Goal: Task Accomplishment & Management: Manage account settings

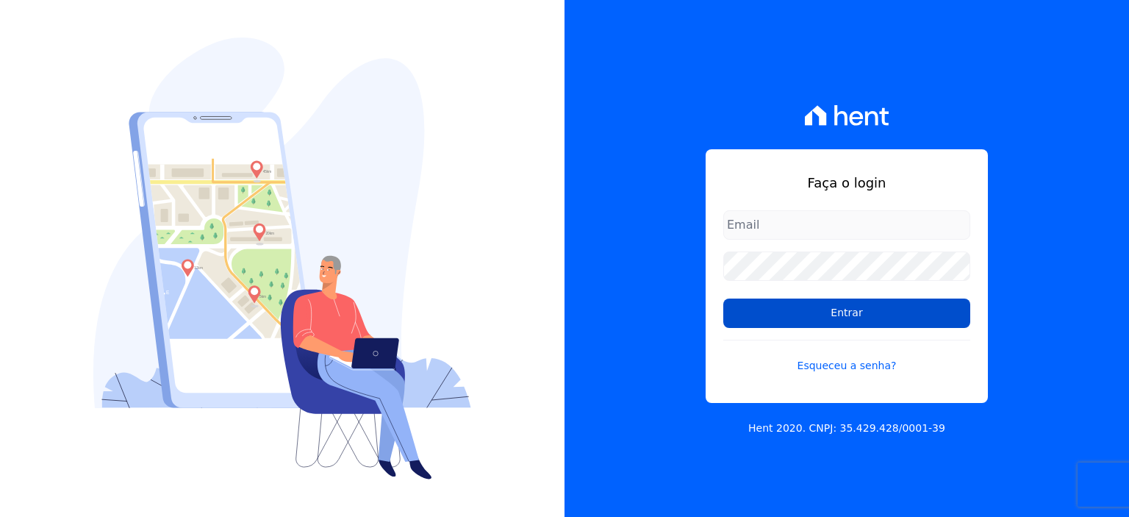
type input "[PERSON_NAME][EMAIL_ADDRESS][PERSON_NAME][DOMAIN_NAME]"
click at [863, 315] on input "Entrar" at bounding box center [846, 312] width 247 height 29
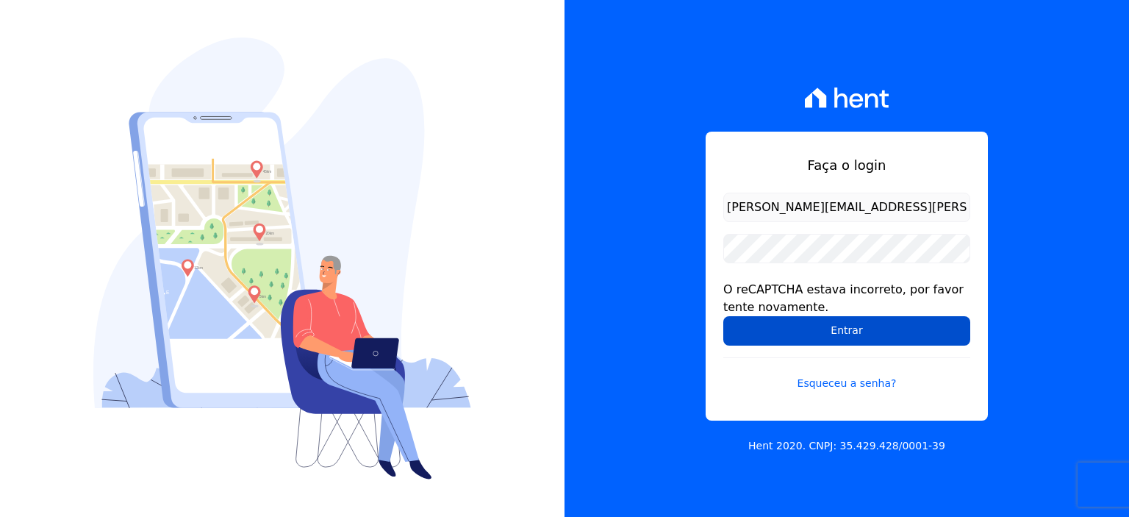
click at [851, 330] on input "Entrar" at bounding box center [846, 330] width 247 height 29
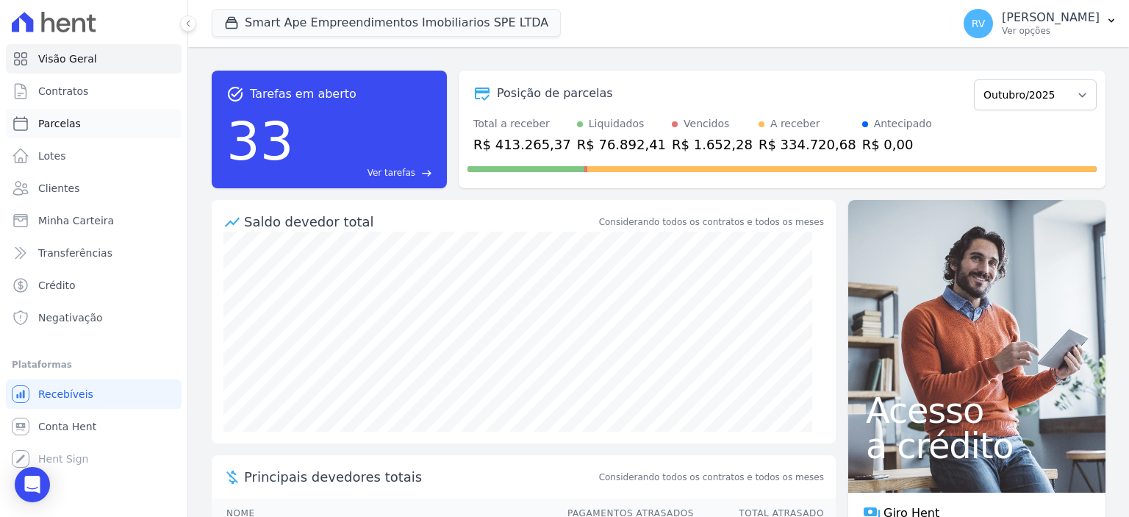
click at [88, 123] on link "Parcelas" at bounding box center [94, 123] width 176 height 29
select select
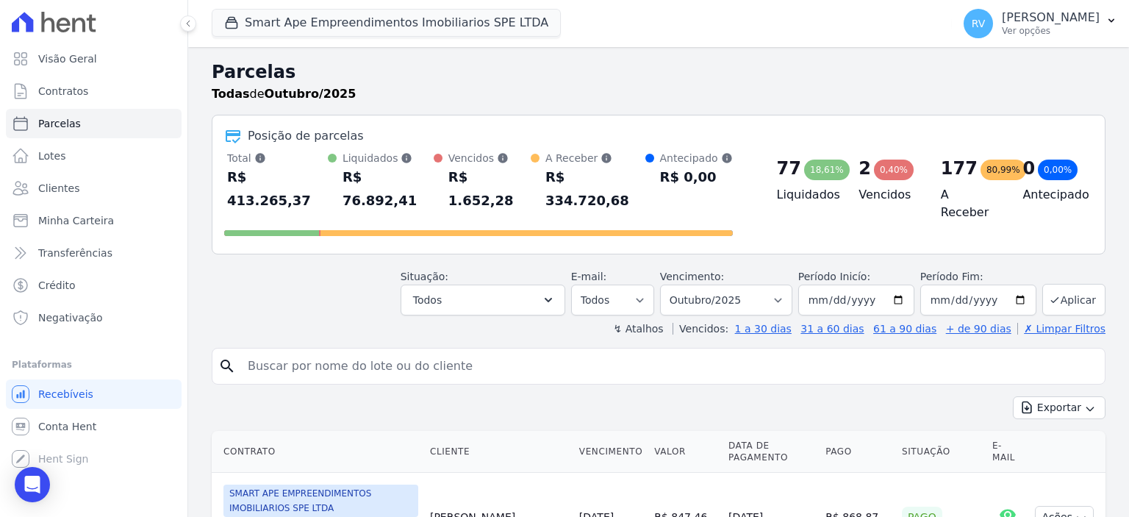
click at [423, 351] on input "search" at bounding box center [669, 365] width 860 height 29
paste input "GABRIEL LIRA DA COSTA"
type input "GABRIEL LIRA DA COSTA"
select select
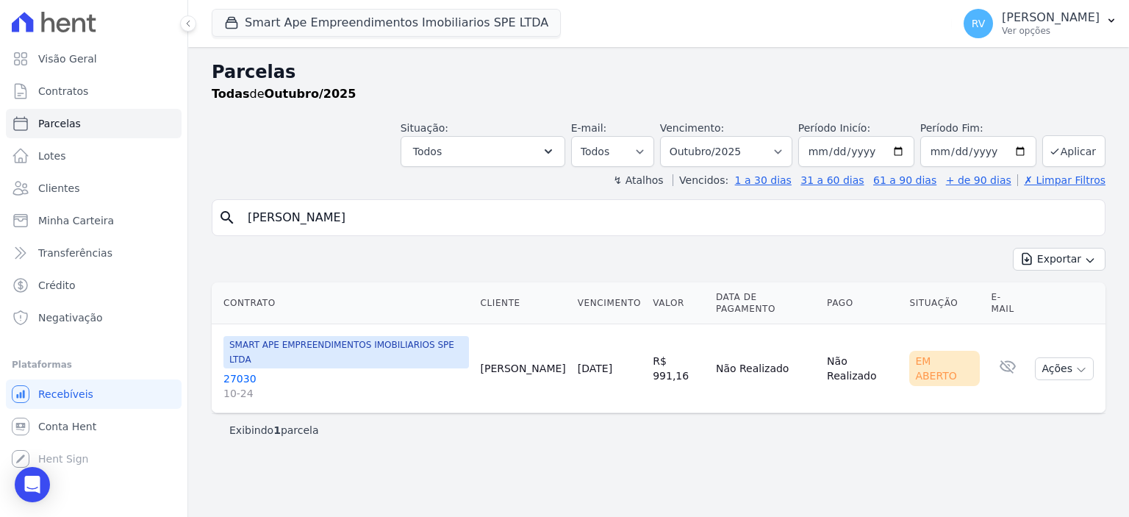
click at [248, 371] on link "27030 10-24" at bounding box center [345, 385] width 245 height 29
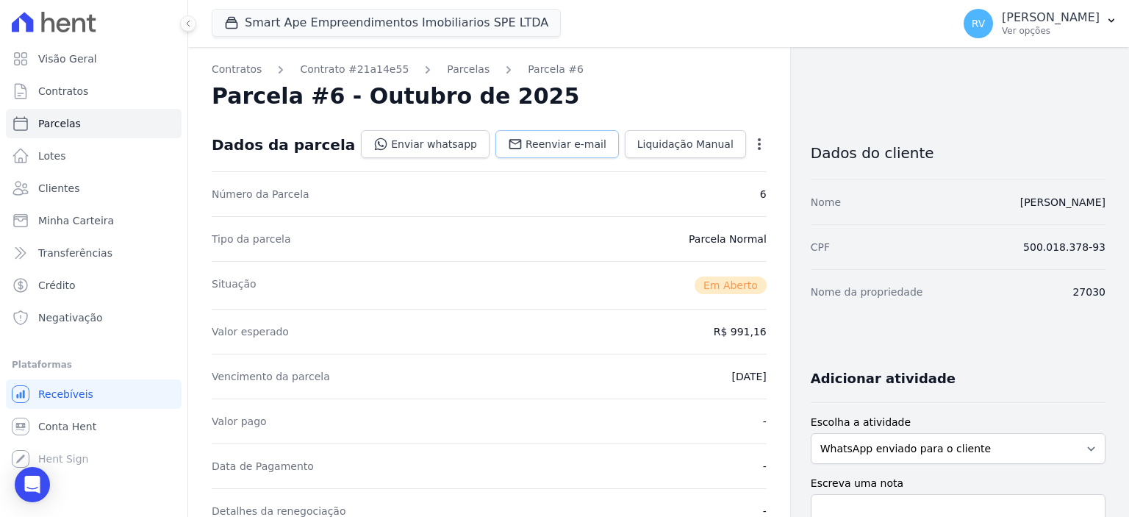
click at [559, 142] on span "Reenviar e-mail" at bounding box center [565, 144] width 81 height 15
click at [85, 113] on link "Parcelas" at bounding box center [94, 123] width 176 height 29
select select
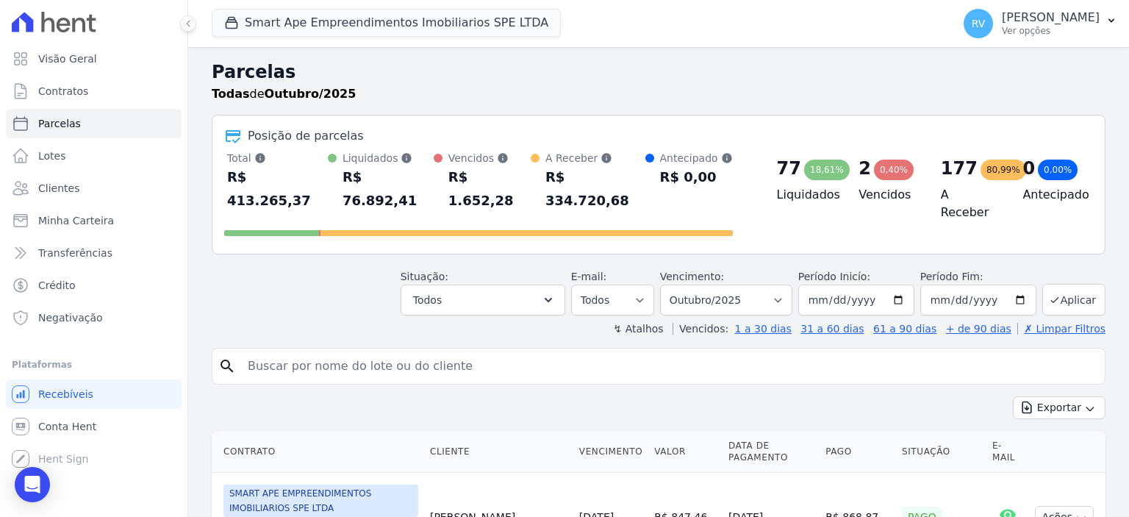
click at [461, 351] on input "search" at bounding box center [669, 365] width 860 height 29
paste input "ANDERSON BARBOSA GOMES"
click at [461, 351] on input "ANDERSON BARBOSA GOMES" at bounding box center [669, 365] width 860 height 29
type input "ANDERSON BARBOSA GOMES"
select select
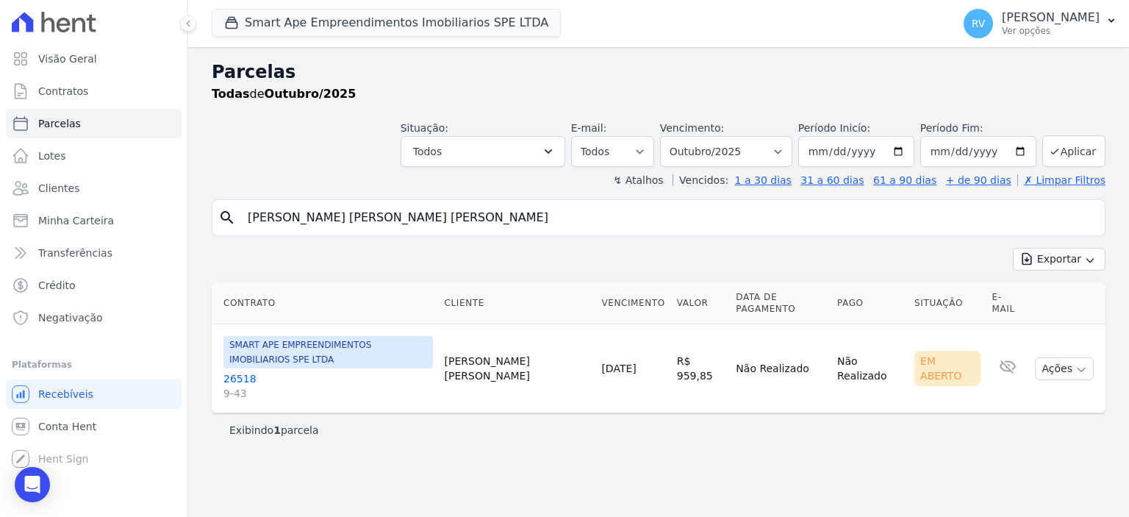
click at [243, 371] on link "26518 9-43" at bounding box center [327, 385] width 209 height 29
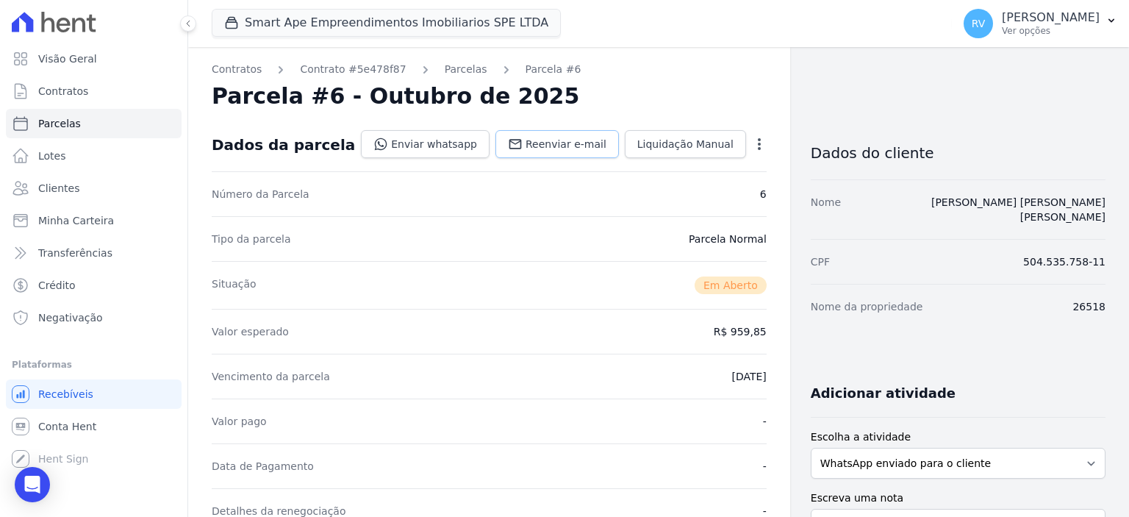
click at [591, 138] on span "Reenviar e-mail" at bounding box center [565, 144] width 81 height 15
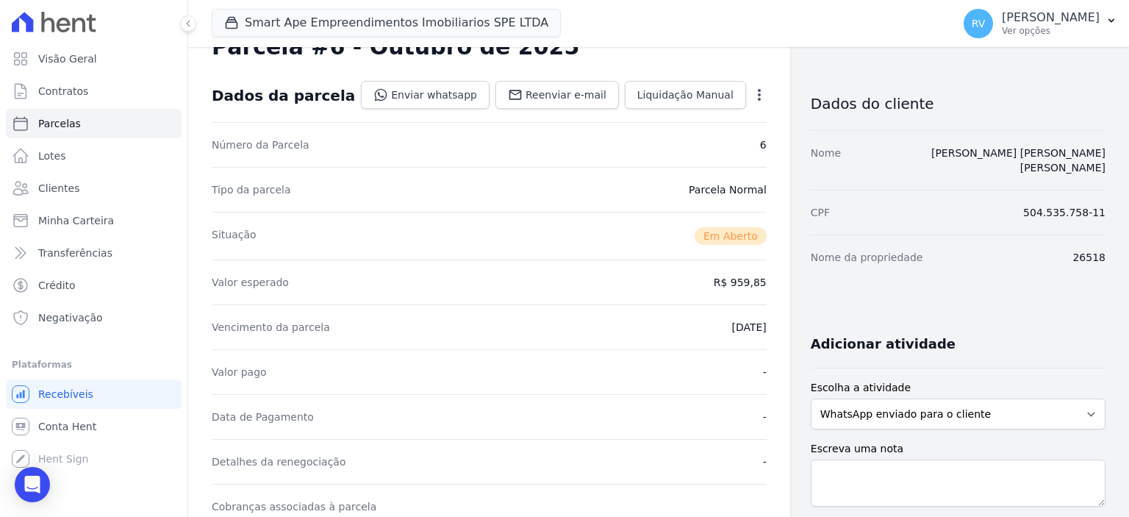
scroll to position [73, 0]
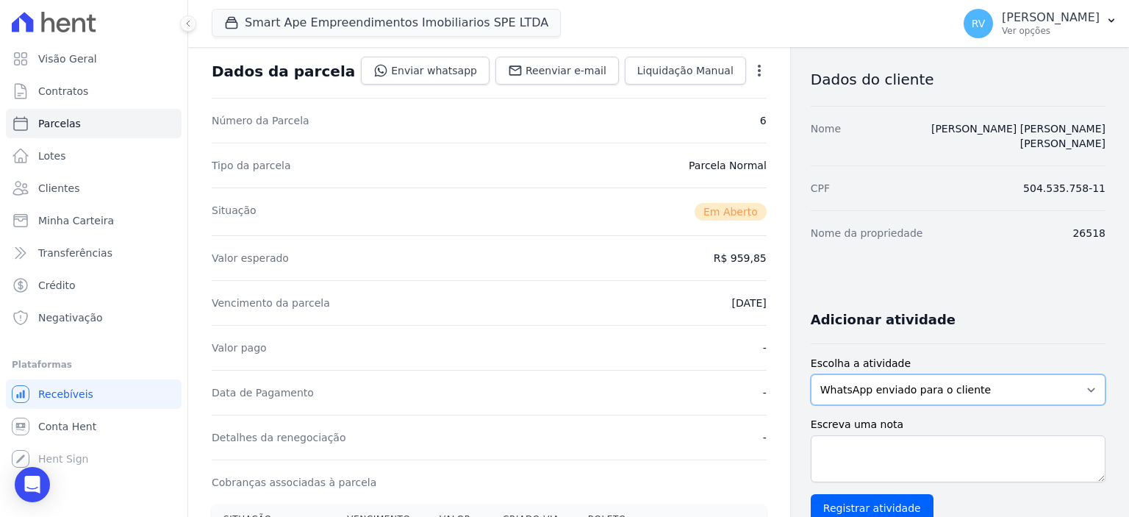
click at [1059, 374] on select "WhatsApp enviado para o cliente Adicionar um comentário Ligação feita para o cl…" at bounding box center [958, 389] width 295 height 31
